Goal: Task Accomplishment & Management: Use online tool/utility

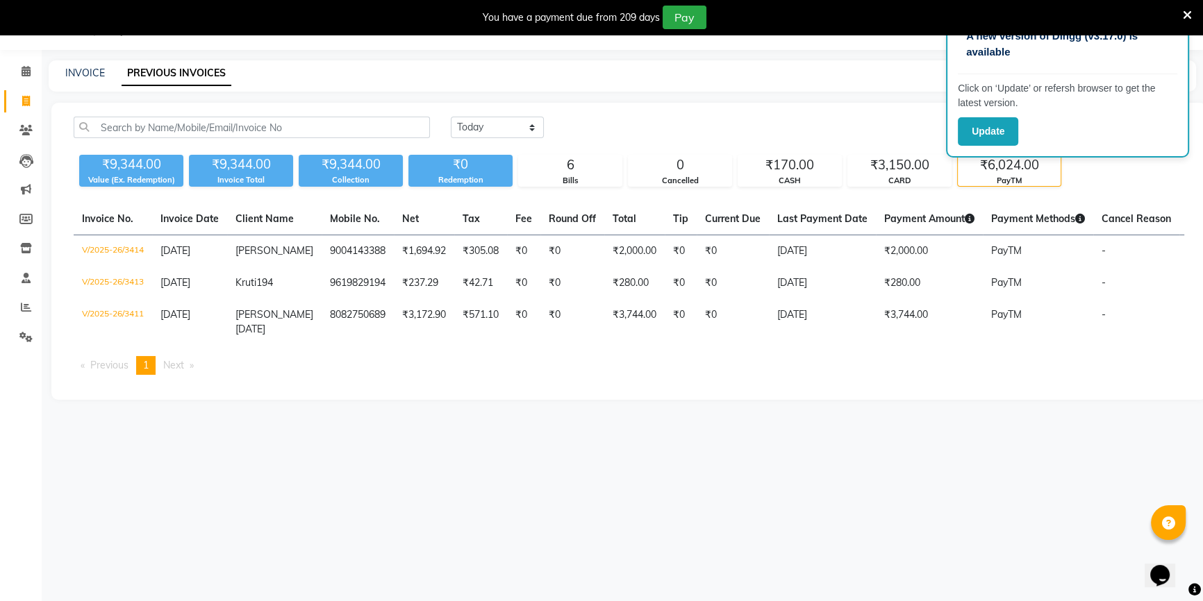
click at [714, 128] on div "Today Yesterday Custom Range" at bounding box center [817, 128] width 733 height 22
drag, startPoint x: 714, startPoint y: 128, endPoint x: 880, endPoint y: 100, distance: 169.1
click at [730, 122] on div "Today Yesterday Custom Range" at bounding box center [817, 128] width 733 height 22
click at [26, 70] on icon at bounding box center [26, 71] width 9 height 10
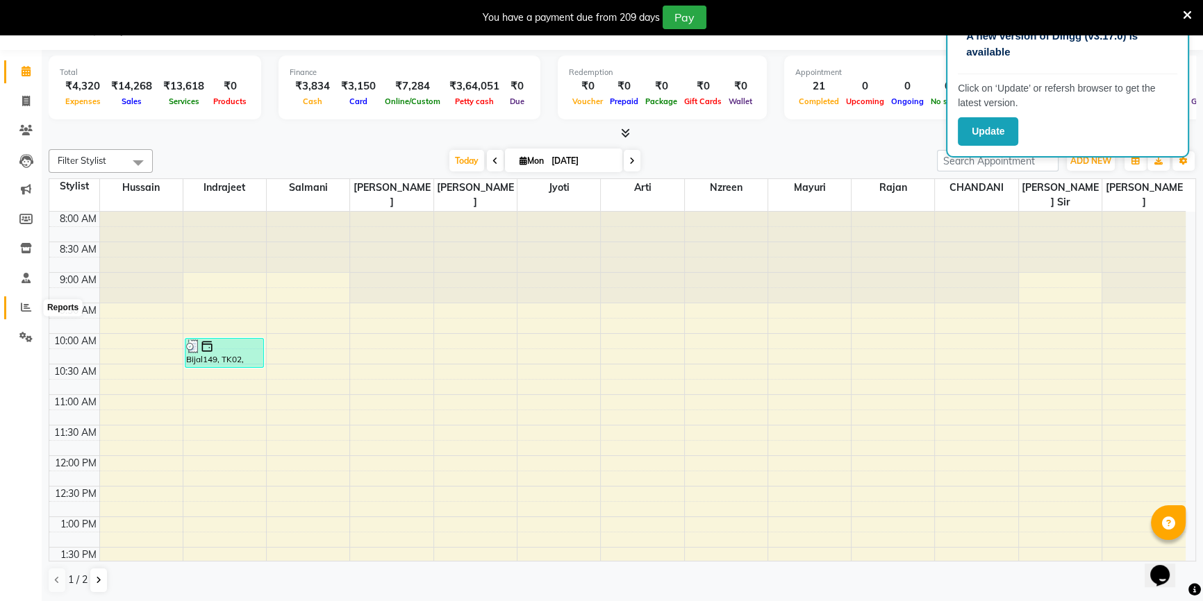
click at [27, 311] on icon at bounding box center [26, 307] width 10 height 10
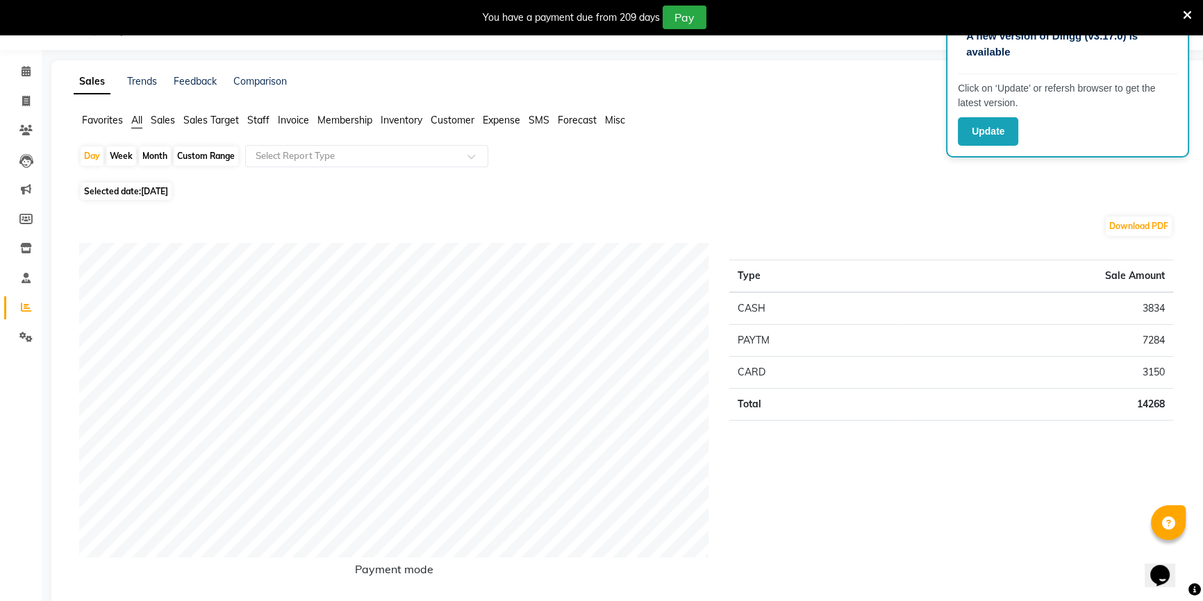
click at [215, 121] on span "Sales Target" at bounding box center [211, 120] width 56 height 12
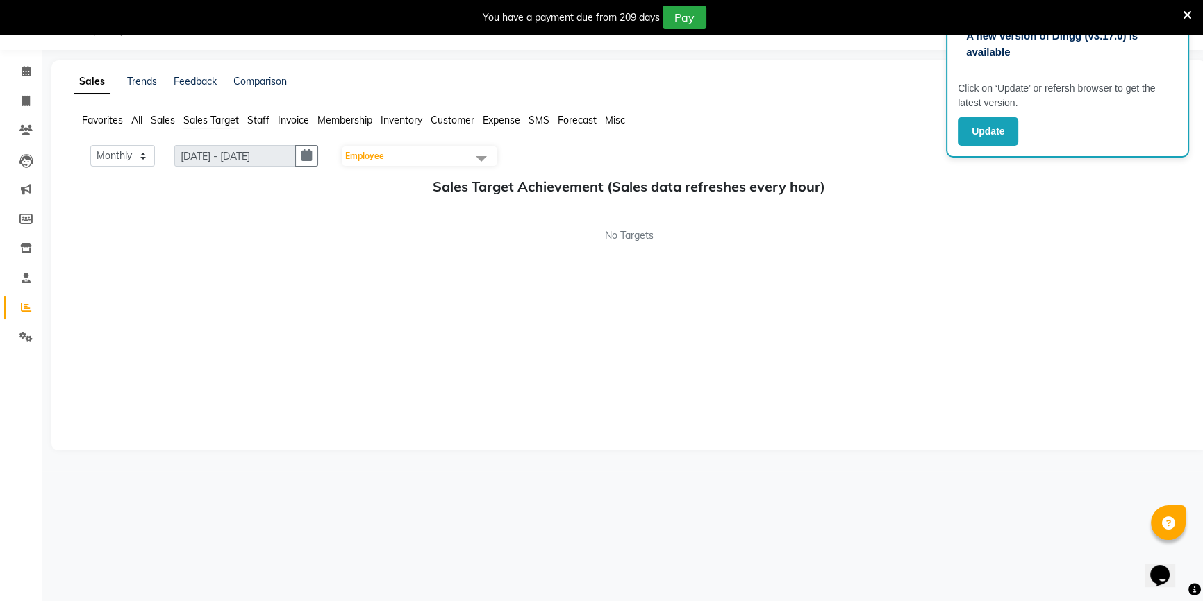
click at [262, 123] on span "Staff" at bounding box center [258, 120] width 22 height 12
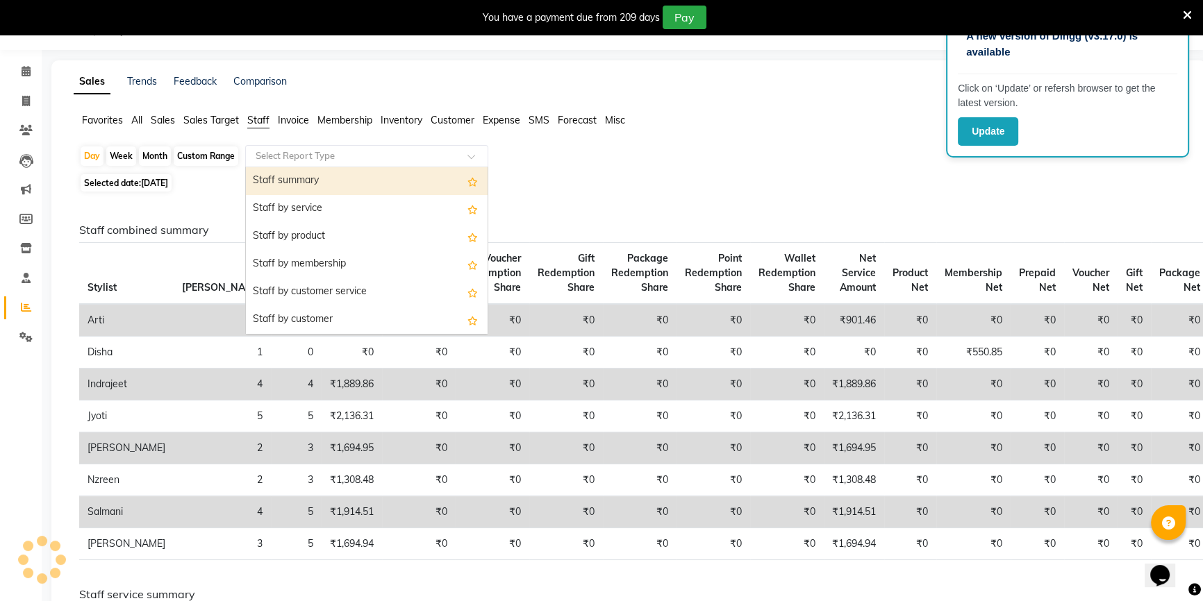
click at [337, 155] on input "text" at bounding box center [353, 156] width 200 height 14
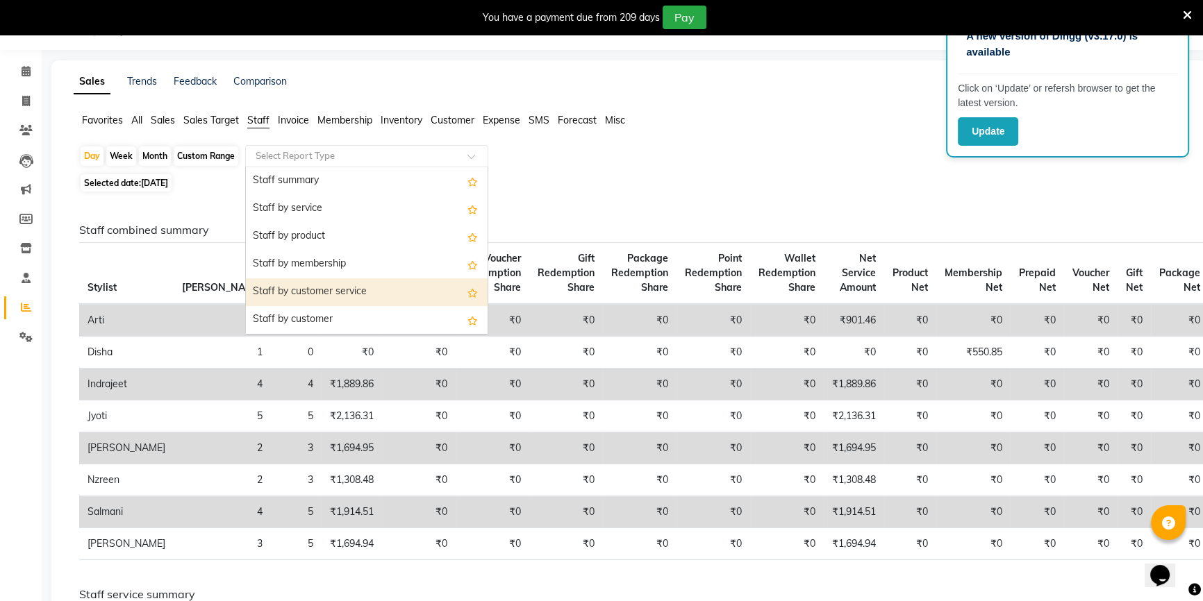
click at [312, 298] on div "Staff by customer service" at bounding box center [367, 292] width 242 height 28
select select "full_report"
select select "csv"
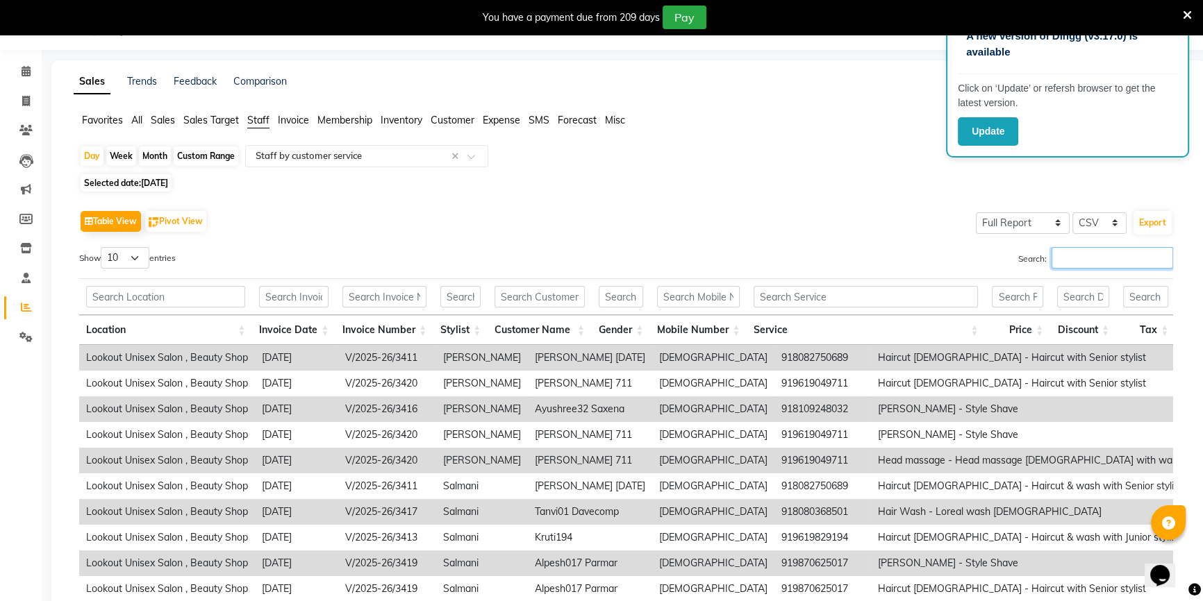
click at [1116, 263] on input "Search:" at bounding box center [1112, 258] width 122 height 22
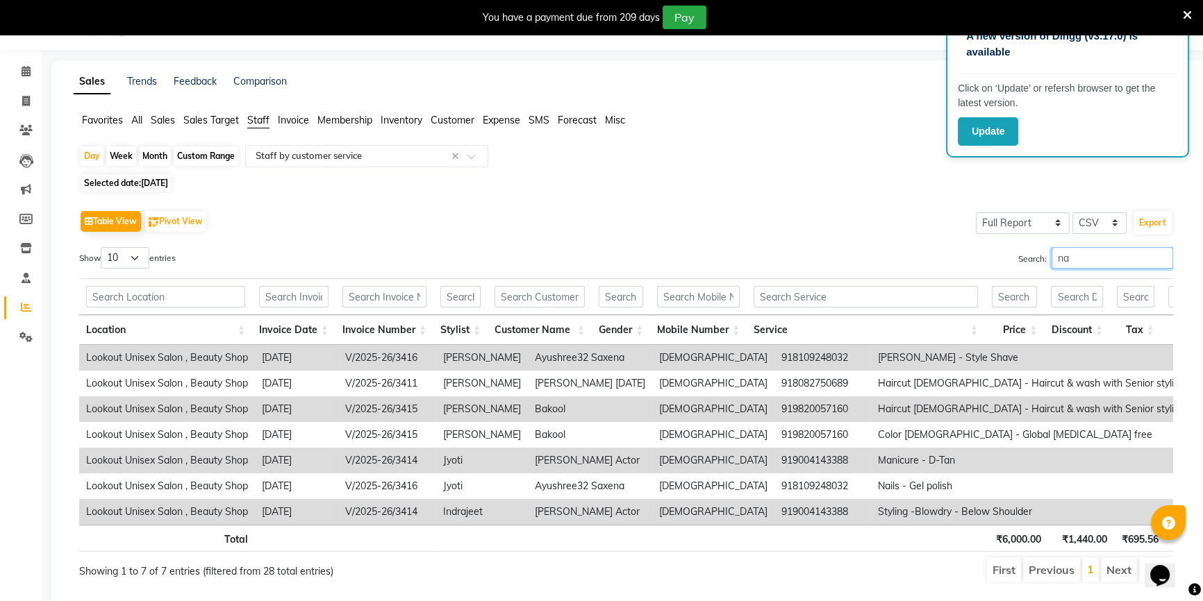
type input "na"
click at [201, 160] on div "Custom Range" at bounding box center [206, 156] width 65 height 19
select select "9"
select select "2025"
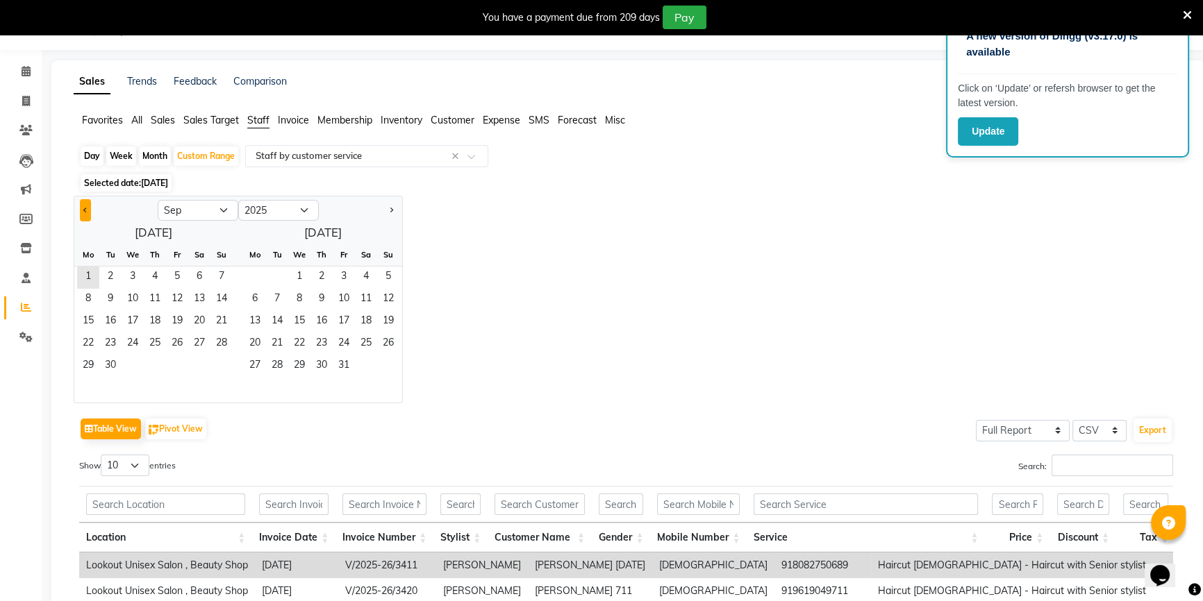
click at [89, 212] on button "Previous month" at bounding box center [85, 210] width 11 height 22
select select "8"
click at [195, 321] on span "16" at bounding box center [199, 322] width 22 height 22
click at [226, 359] on span "31" at bounding box center [221, 366] width 22 height 22
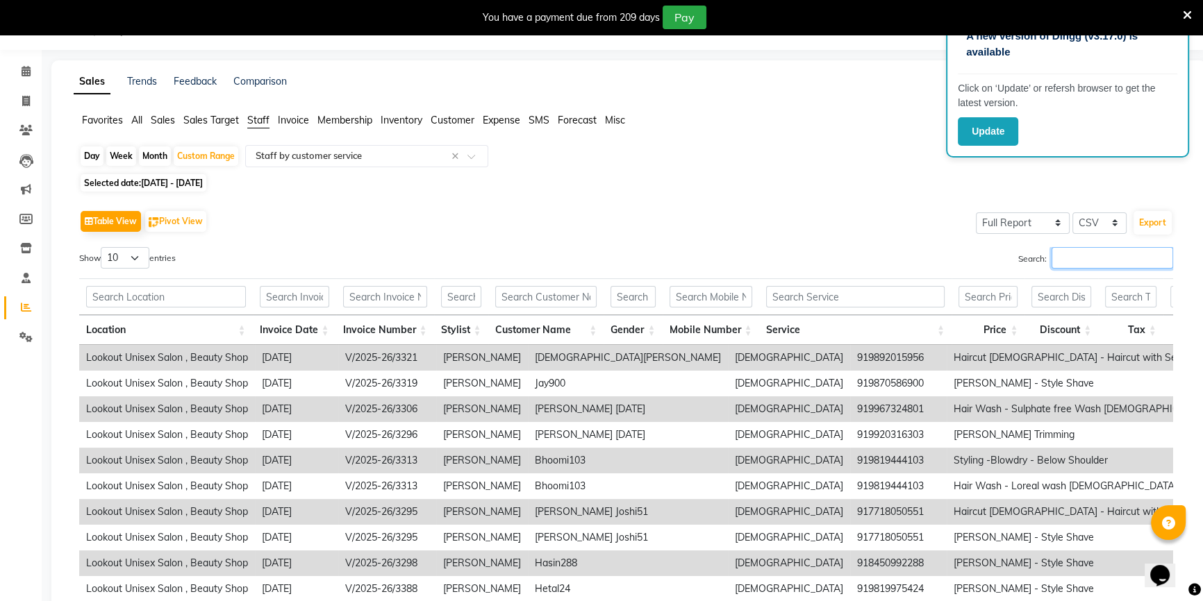
click at [1063, 259] on input "Search:" at bounding box center [1112, 258] width 122 height 22
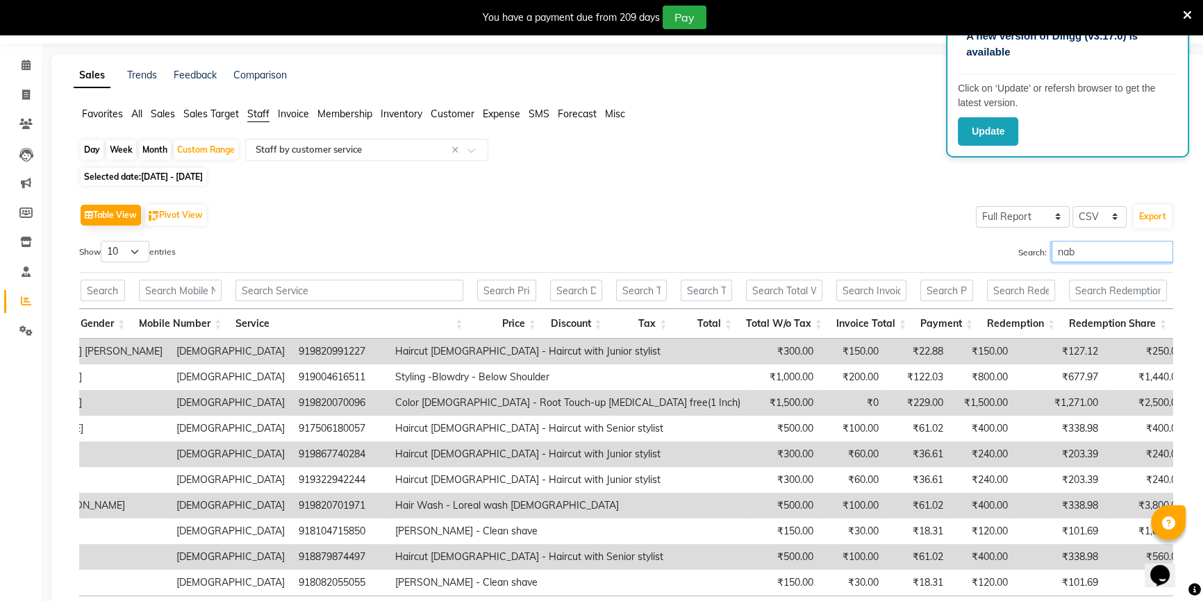
scroll to position [62, 0]
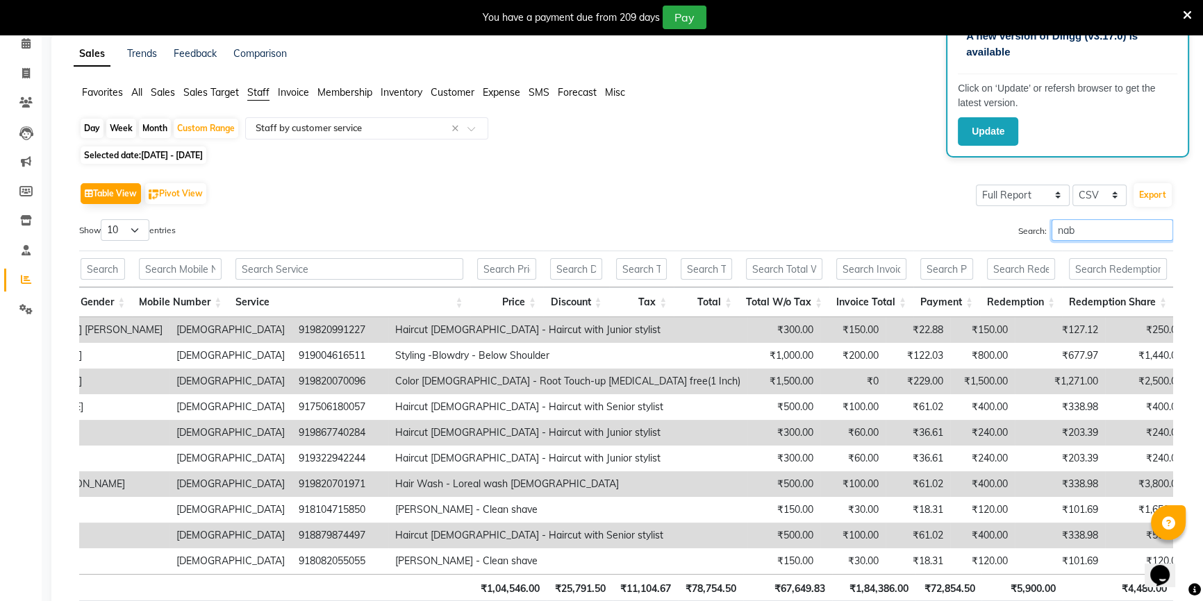
type input "nab"
click at [141, 232] on select "10 25 50 100" at bounding box center [125, 230] width 49 height 22
select select "100"
click at [103, 219] on select "10 25 50 100" at bounding box center [125, 230] width 49 height 22
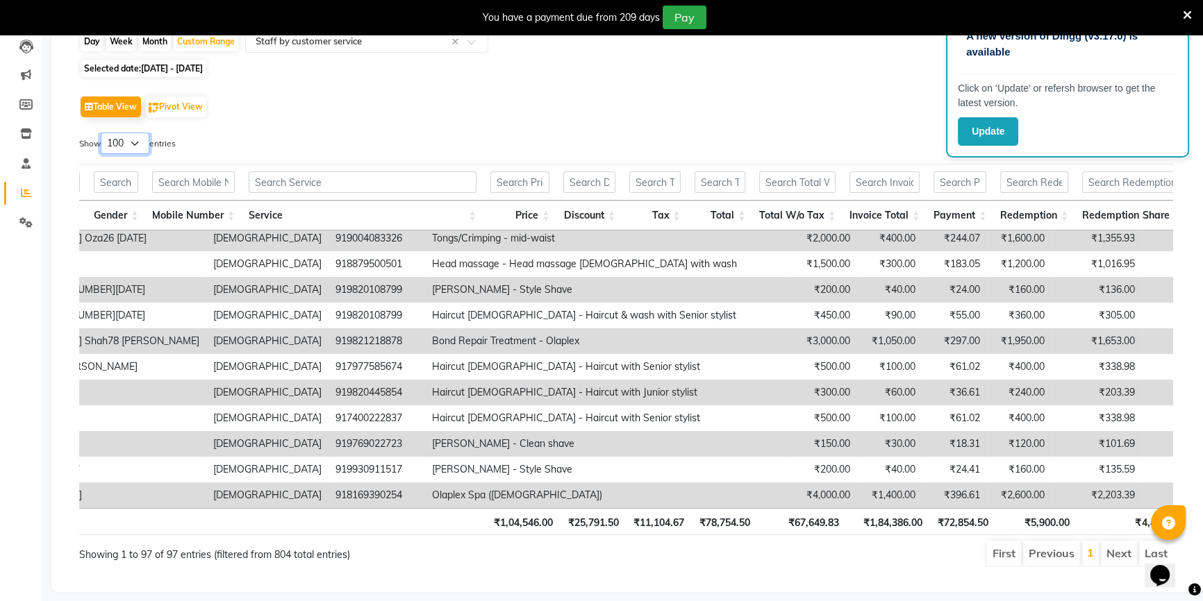
scroll to position [169, 0]
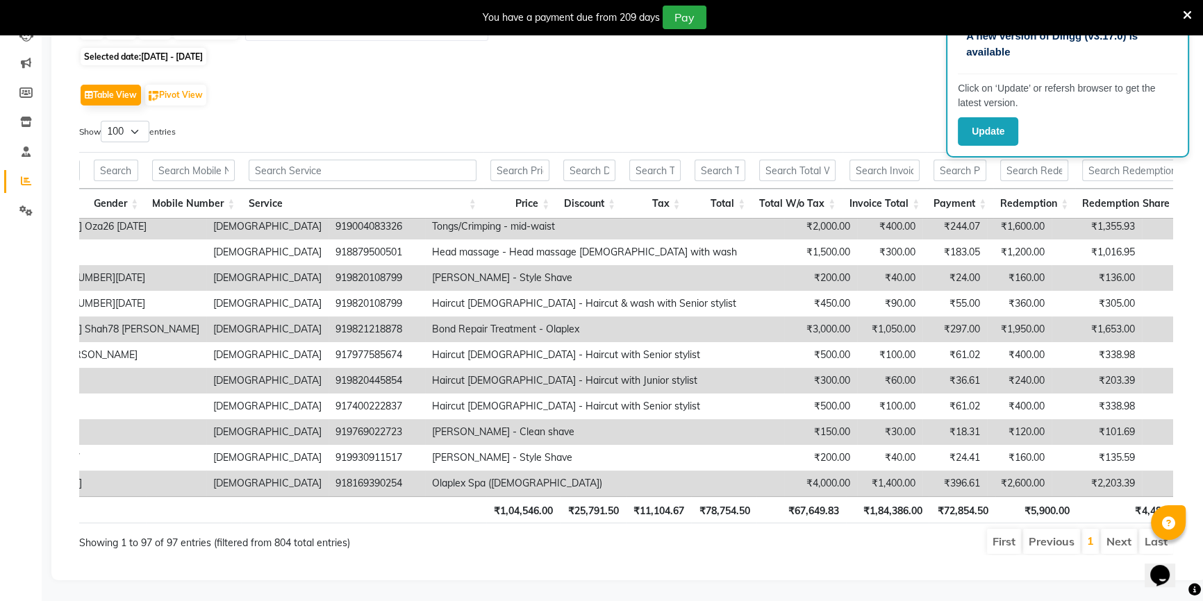
click at [1155, 536] on li "Last" at bounding box center [1156, 541] width 34 height 25
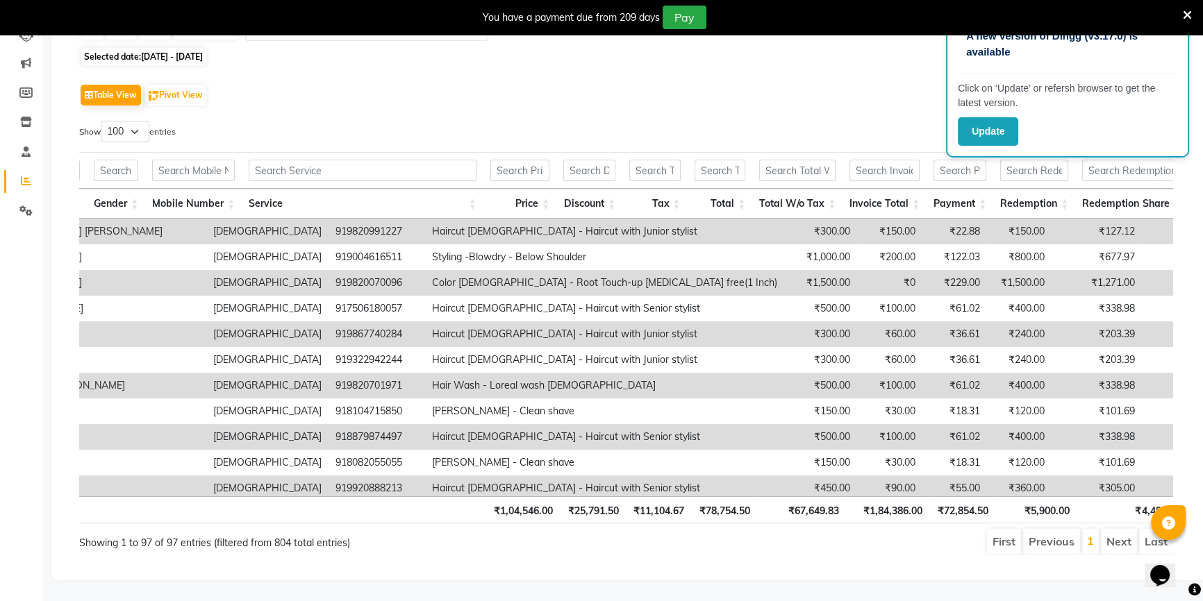
scroll to position [0, 530]
click at [1187, 19] on icon at bounding box center [1186, 15] width 9 height 12
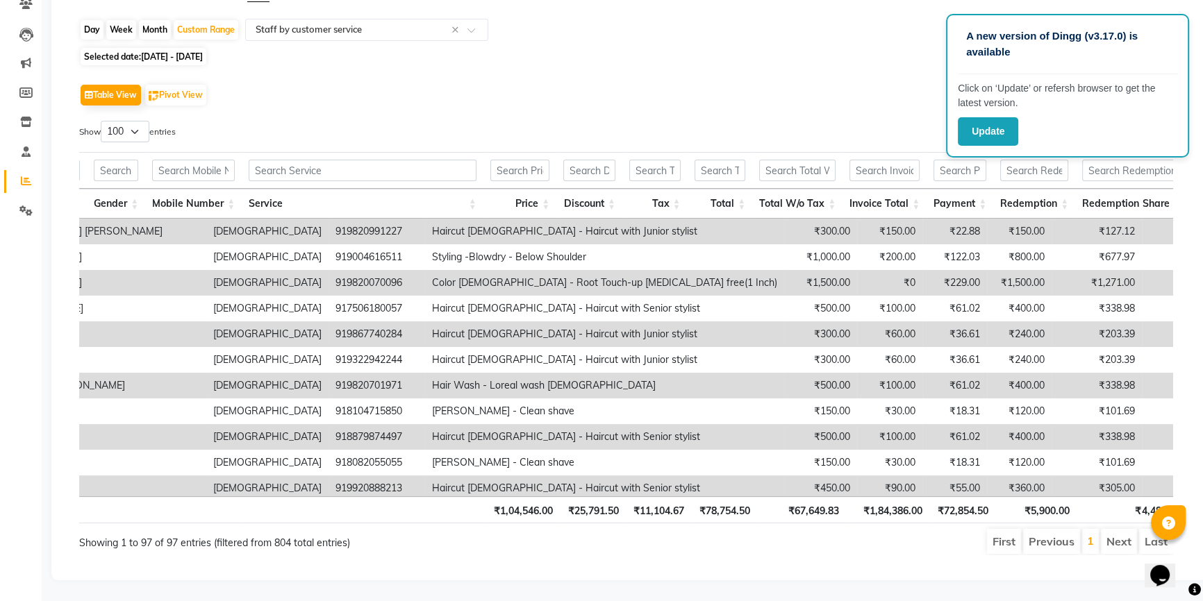
click at [875, 81] on div "Table View Pivot View Select Full Report Filtered Report Select CSV PDF Export" at bounding box center [626, 95] width 1094 height 29
click at [971, 138] on button "Update" at bounding box center [987, 131] width 60 height 28
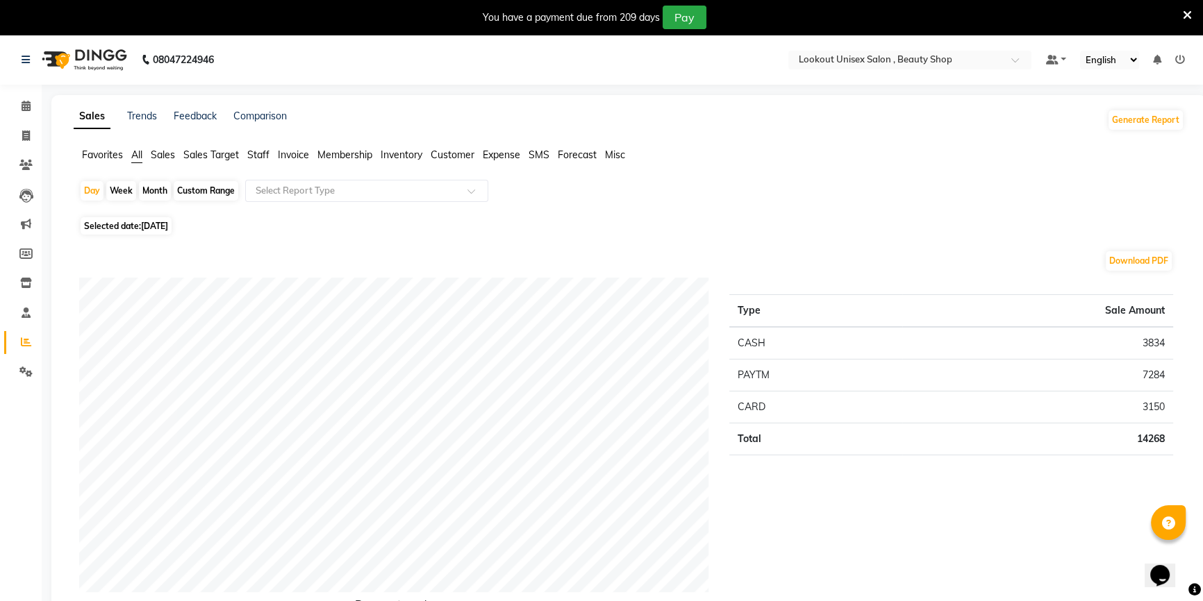
click at [258, 156] on span "Staff" at bounding box center [258, 155] width 22 height 12
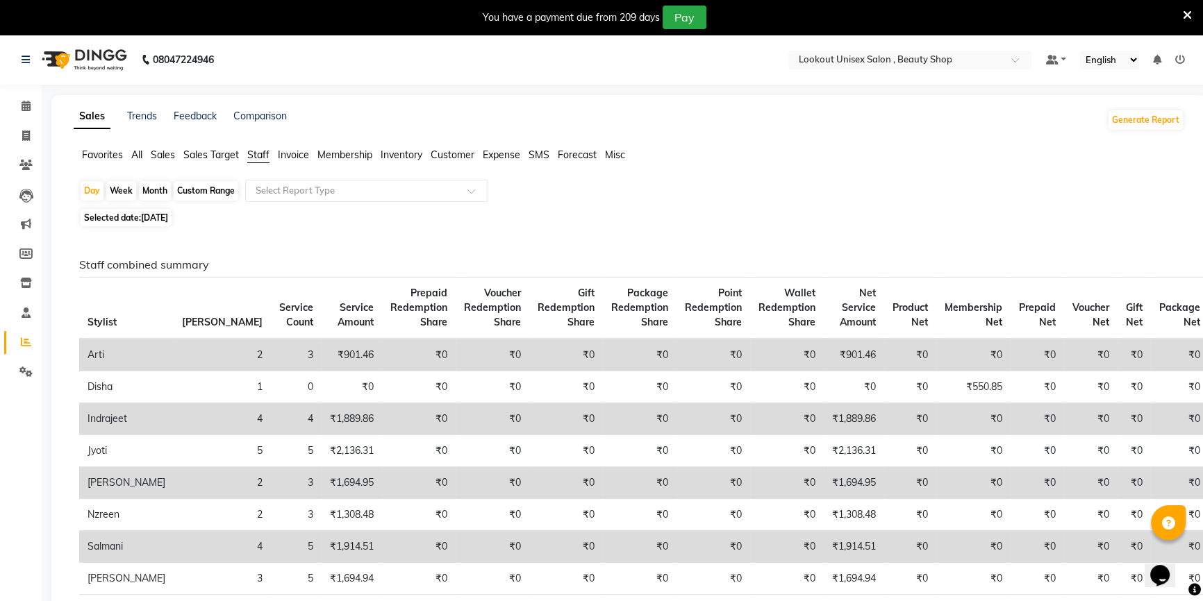
click at [201, 189] on div "Custom Range" at bounding box center [206, 190] width 65 height 19
select select "9"
select select "2025"
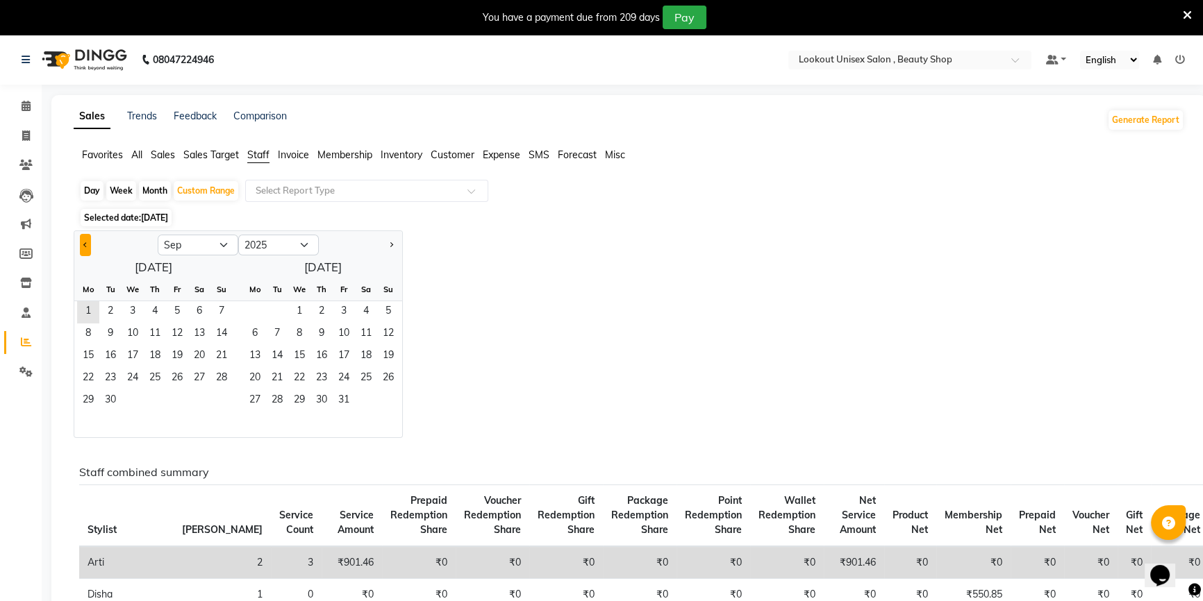
click at [87, 244] on button "Previous month" at bounding box center [85, 245] width 11 height 22
select select "8"
click at [194, 358] on span "16" at bounding box center [199, 357] width 22 height 22
click at [210, 396] on span "31" at bounding box center [221, 401] width 22 height 22
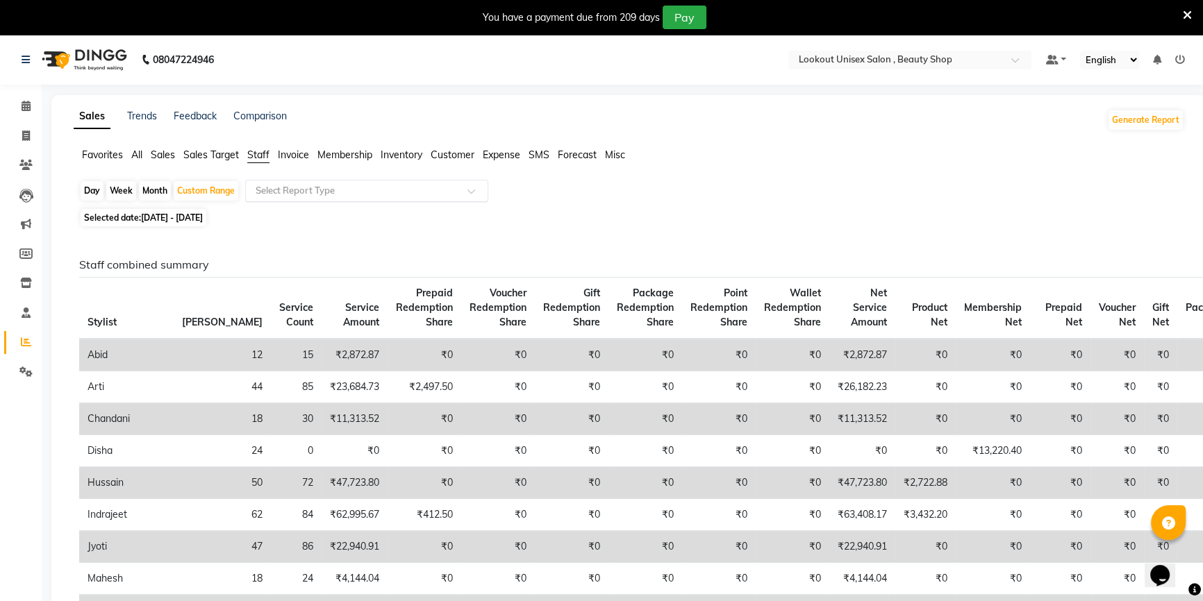
click at [325, 185] on input "text" at bounding box center [353, 191] width 200 height 14
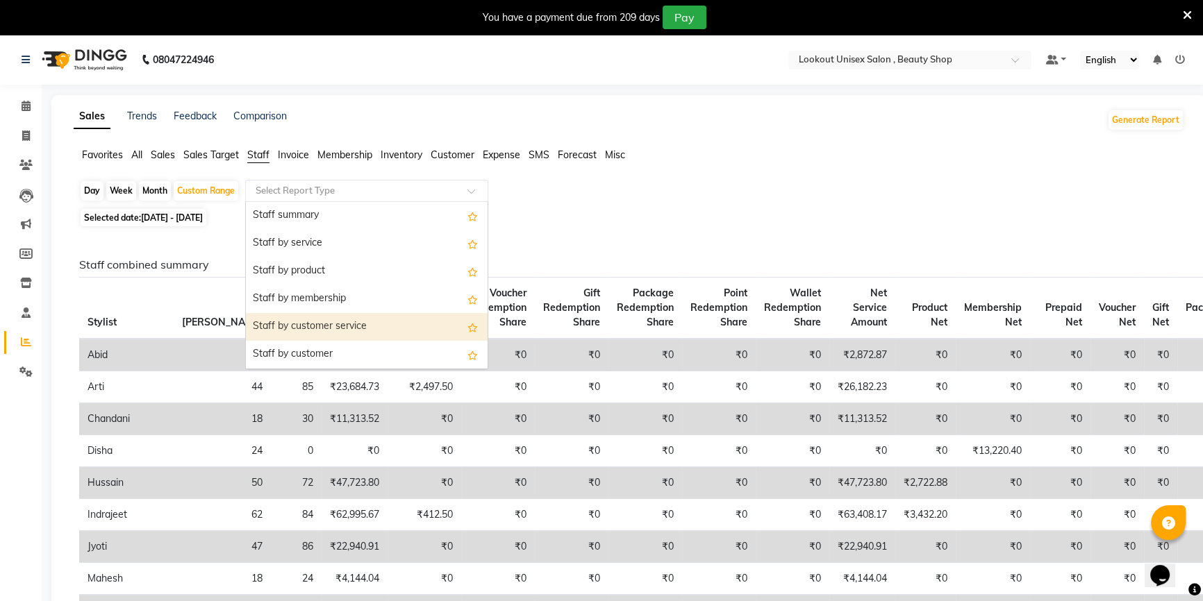
click at [354, 327] on div "Staff by customer service" at bounding box center [367, 327] width 242 height 28
select select "full_report"
select select "csv"
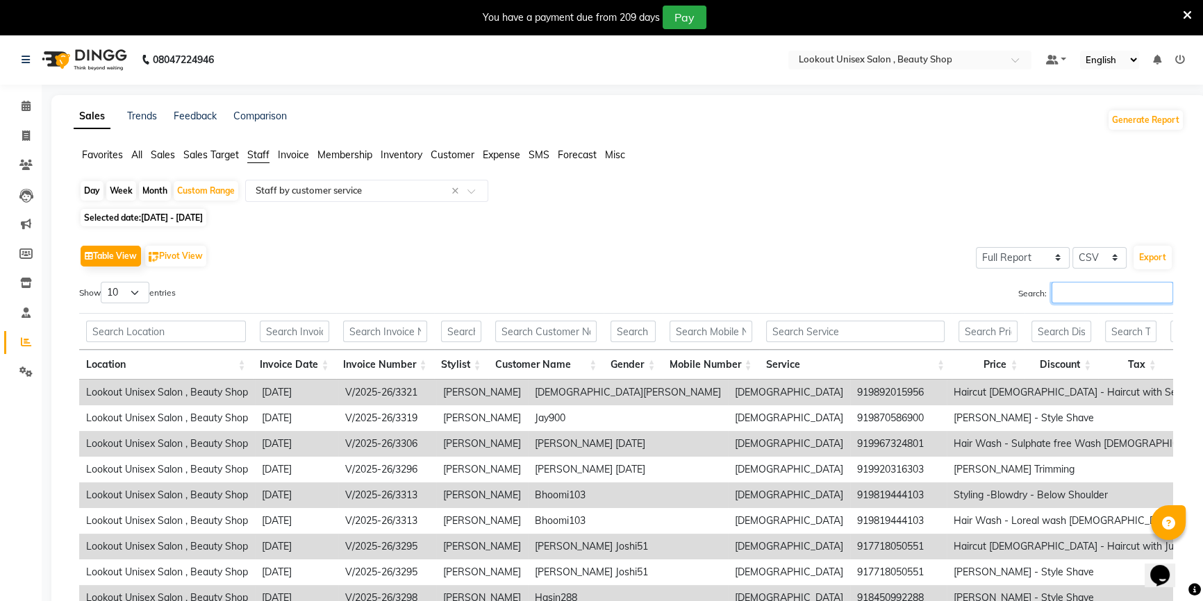
click at [1089, 292] on input "Search:" at bounding box center [1112, 293] width 122 height 22
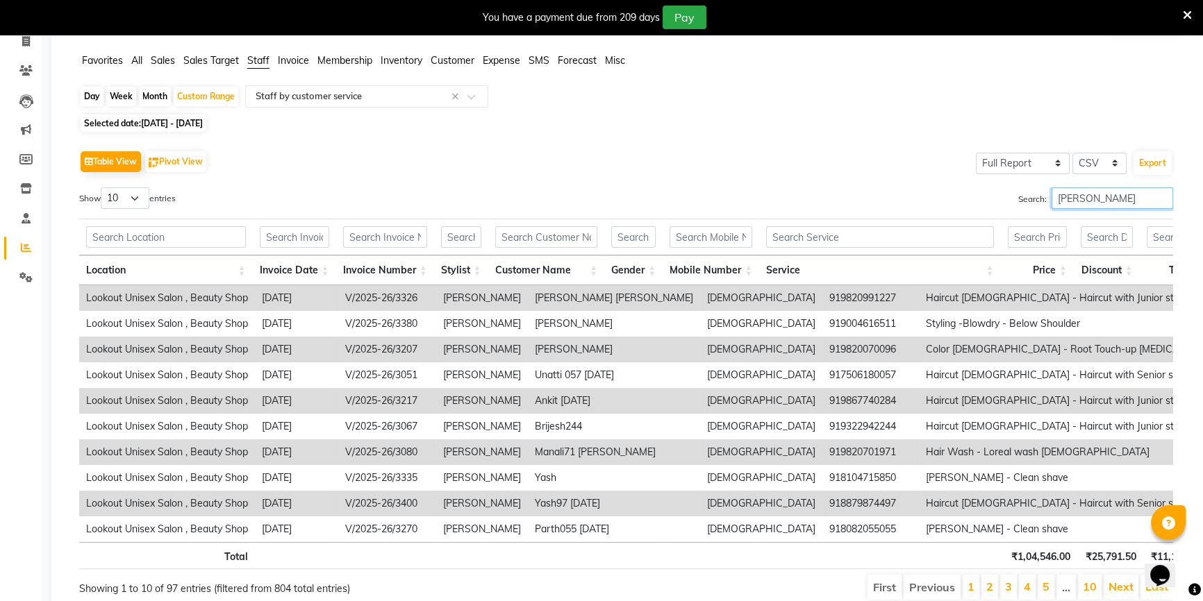
scroll to position [158, 0]
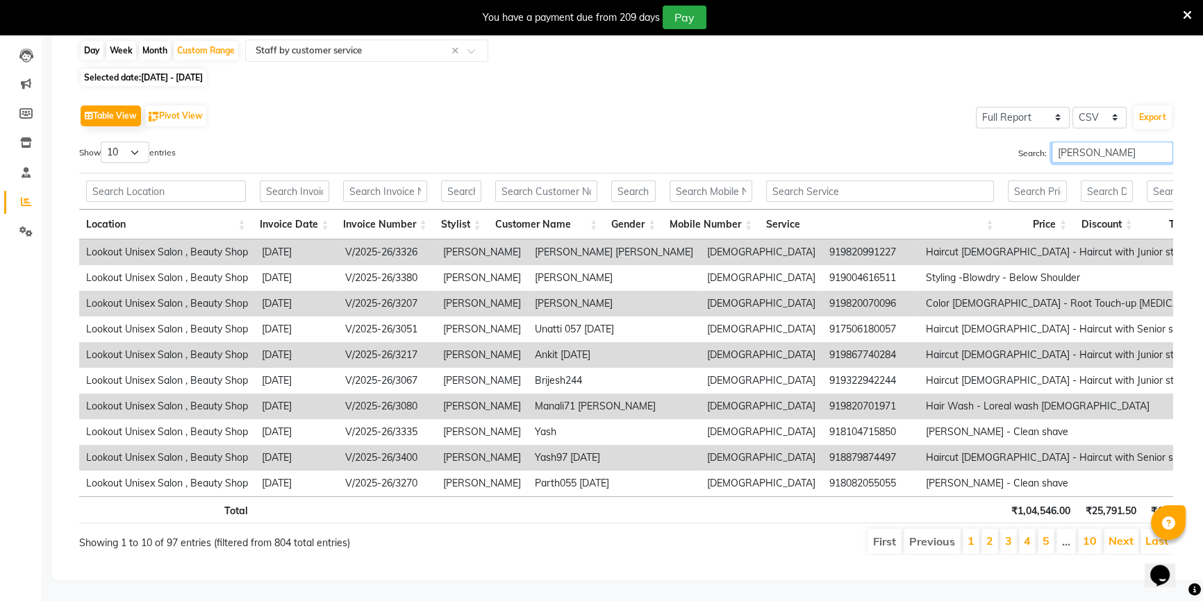
type input "[PERSON_NAME]"
click at [132, 142] on select "10 25 50 100" at bounding box center [125, 153] width 49 height 22
select select "100"
click at [103, 142] on select "10 25 50 100" at bounding box center [125, 153] width 49 height 22
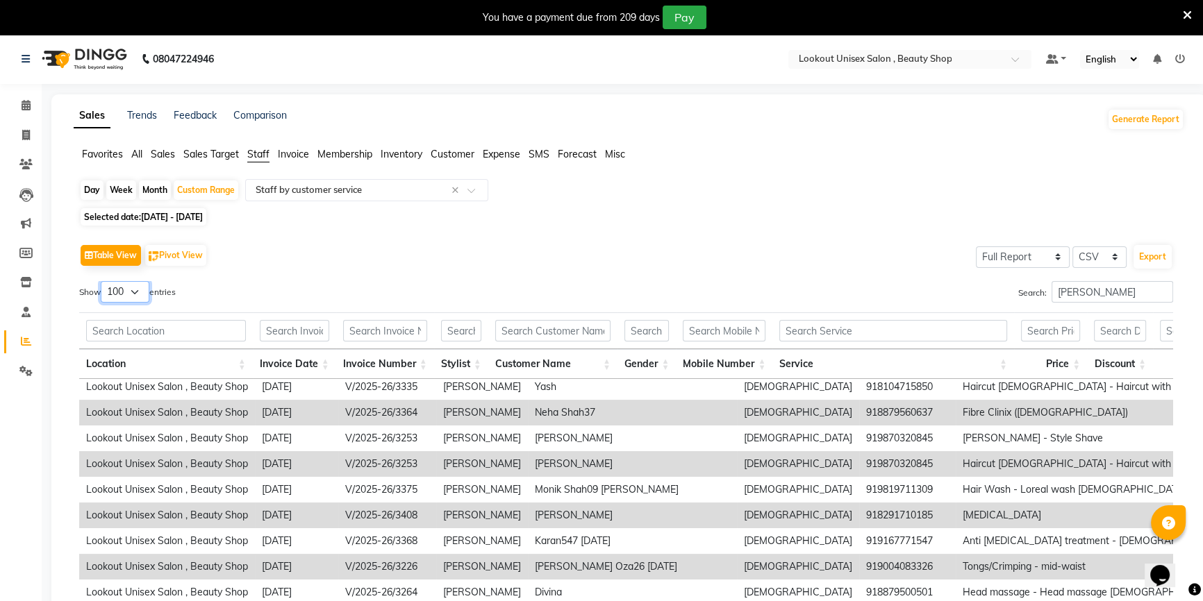
scroll to position [0, 0]
click at [1158, 257] on button "Export" at bounding box center [1152, 258] width 38 height 24
click at [18, 114] on link "Calendar" at bounding box center [20, 106] width 33 height 23
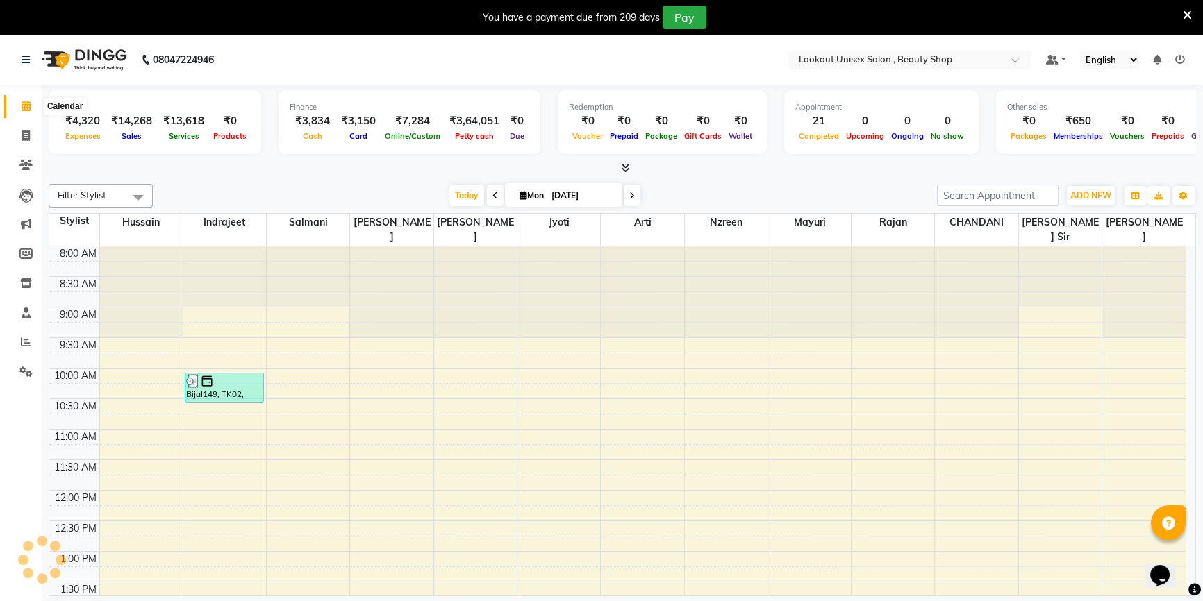
scroll to position [487, 0]
